Goal: Find specific page/section

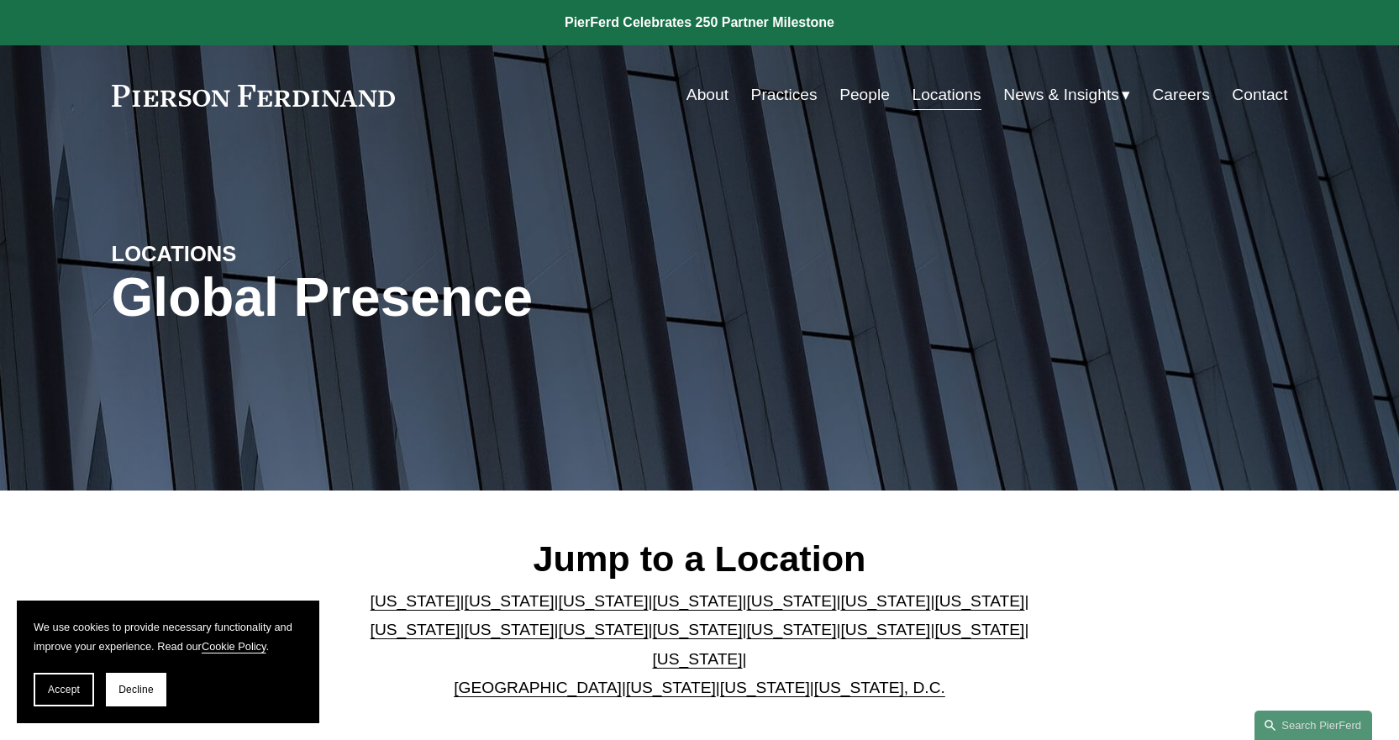
click at [840, 639] on link "[US_STATE]" at bounding box center [885, 630] width 90 height 18
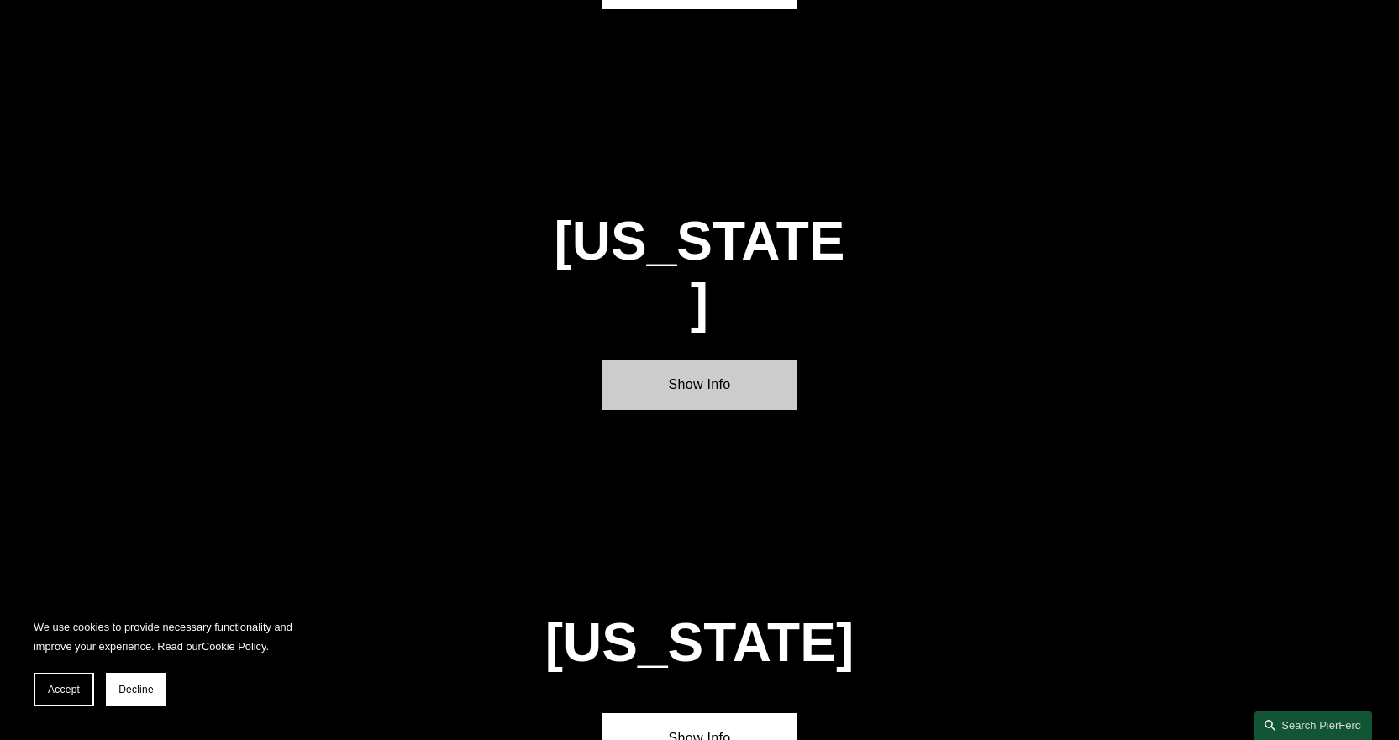
scroll to position [4986, 0]
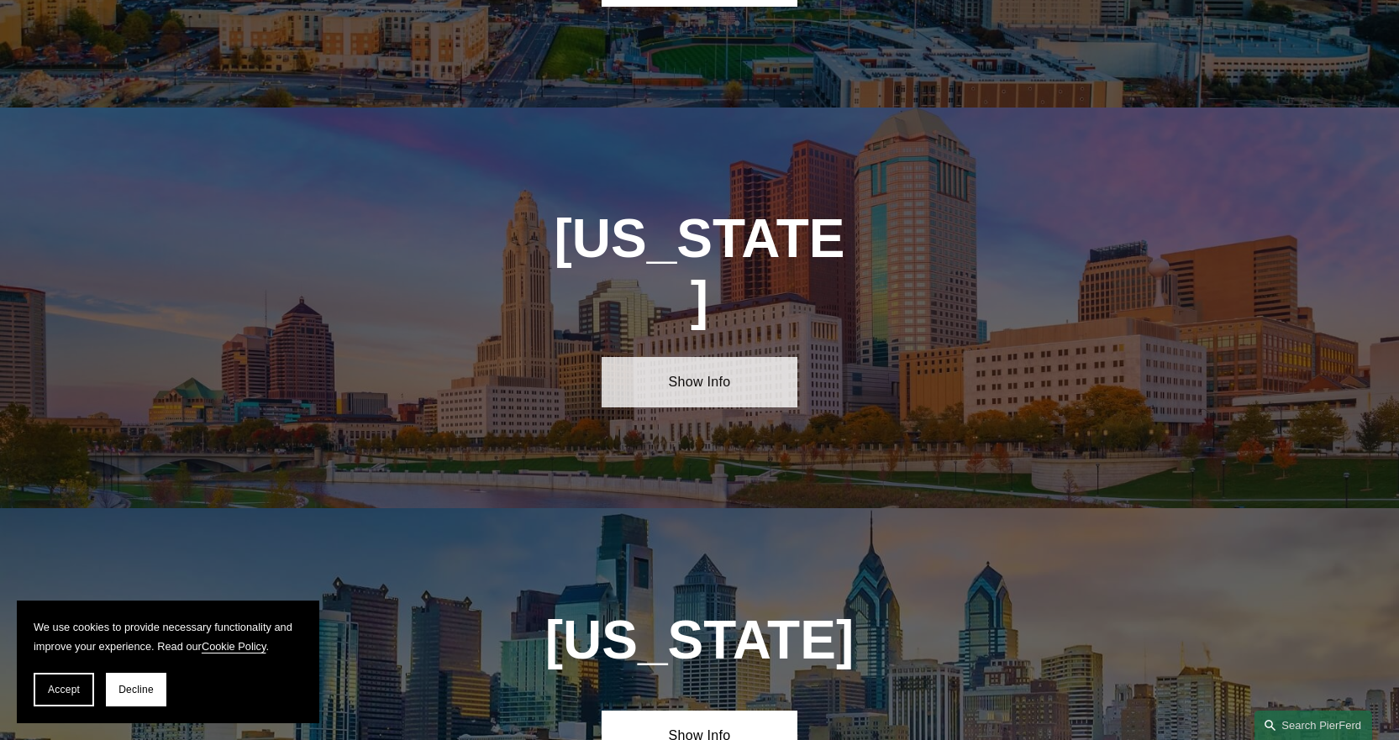
click at [724, 357] on link "Show Info" at bounding box center [700, 382] width 196 height 50
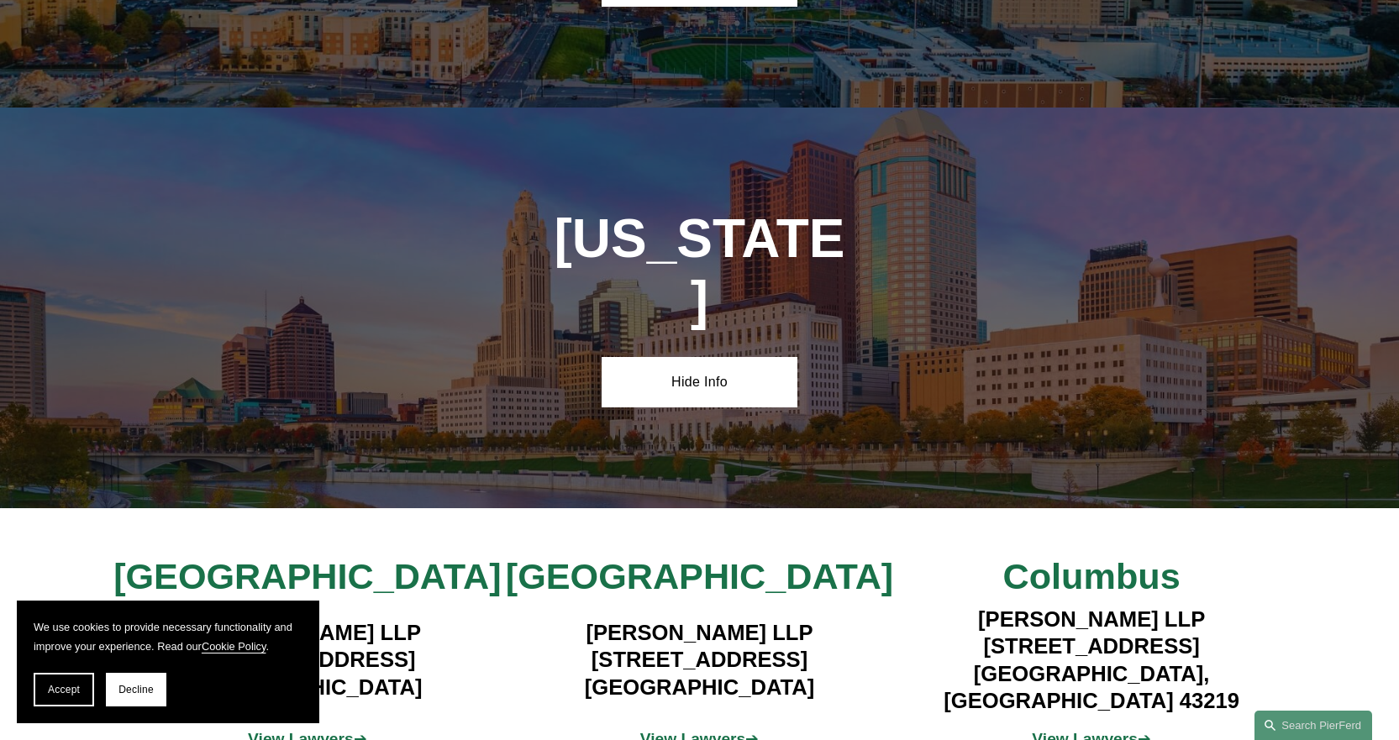
click at [1124, 730] on strong "View Lawyers" at bounding box center [1085, 739] width 106 height 18
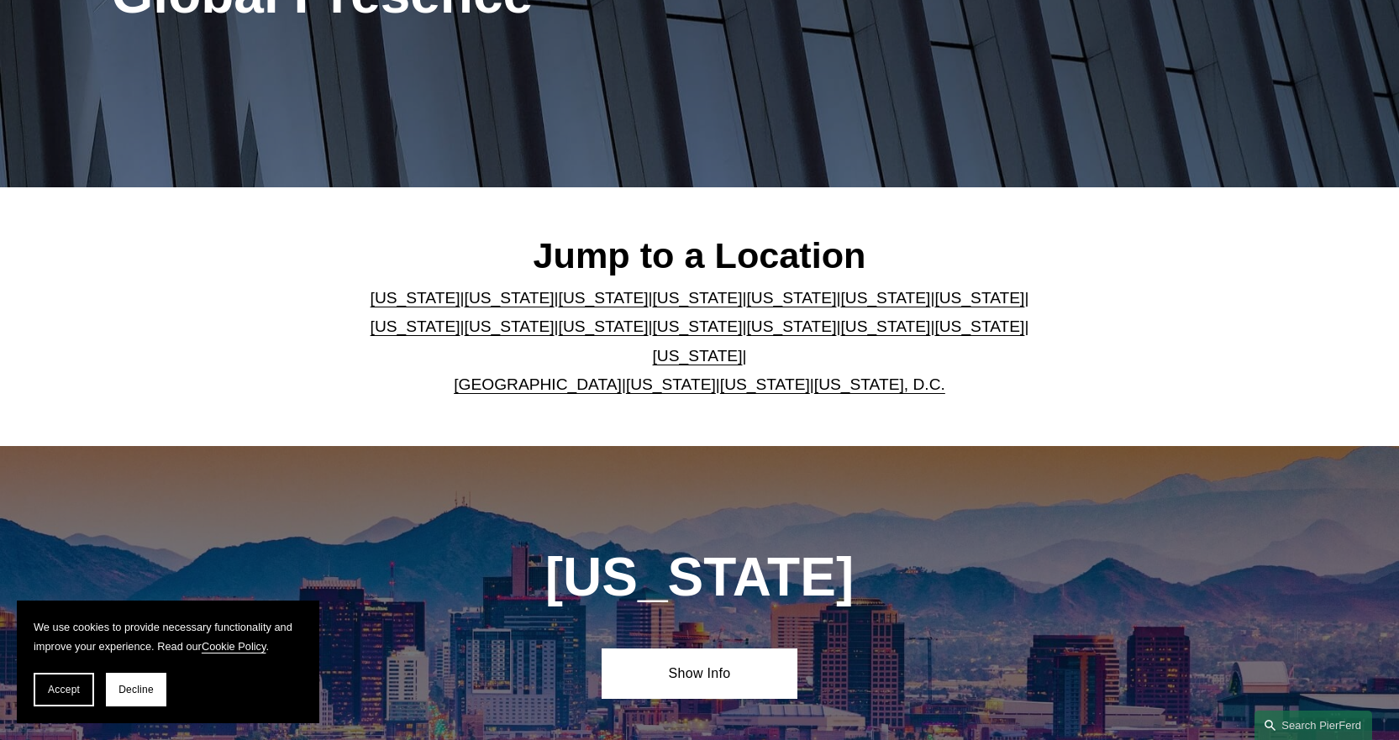
scroll to position [155, 0]
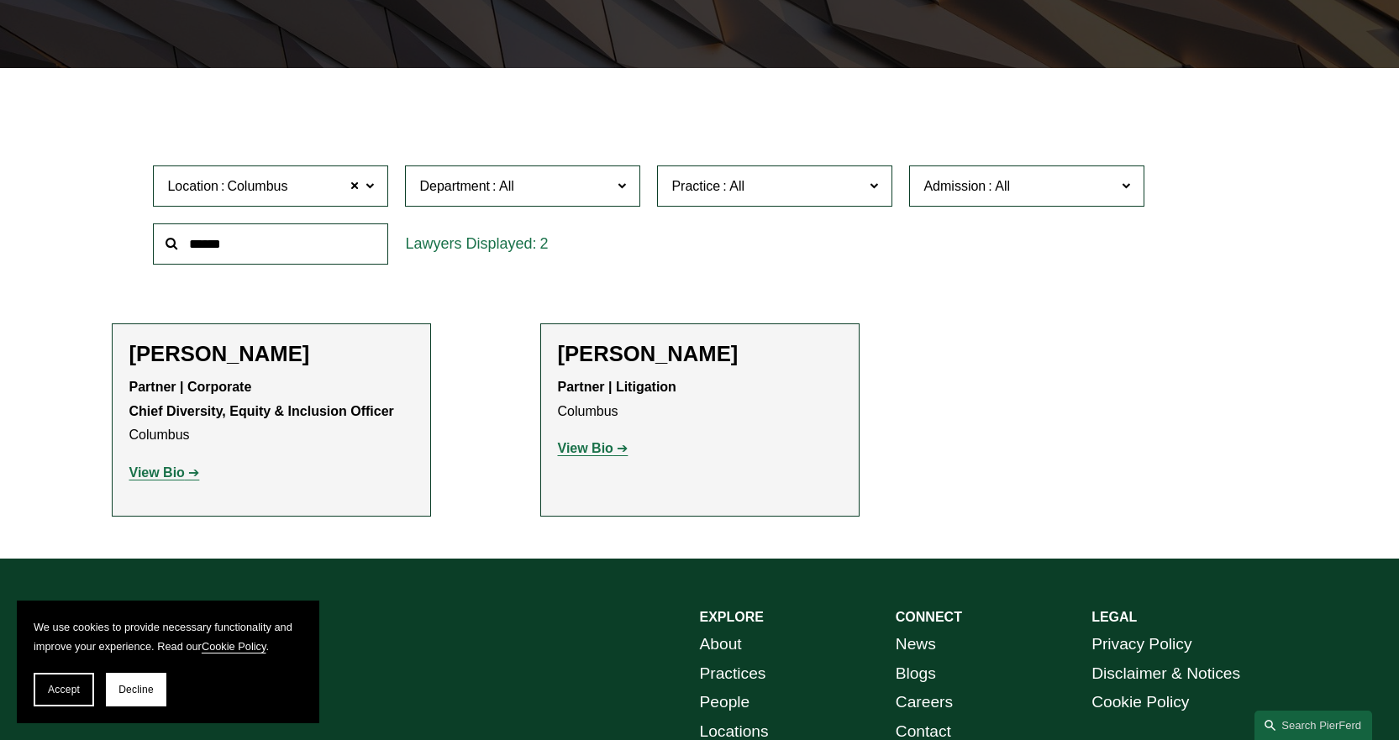
scroll to position [504, 0]
